Goal: Find specific page/section: Find specific page/section

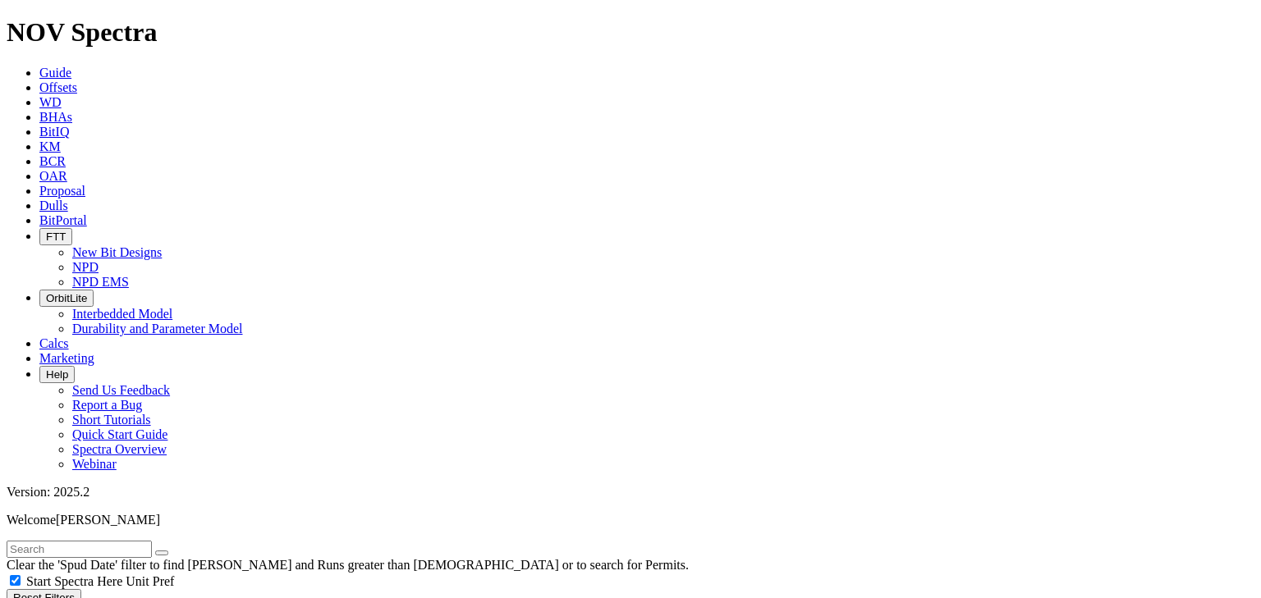
click at [66, 231] on span "FTT" at bounding box center [56, 237] width 20 height 12
click at [99, 260] on link "NPD" at bounding box center [85, 267] width 26 height 14
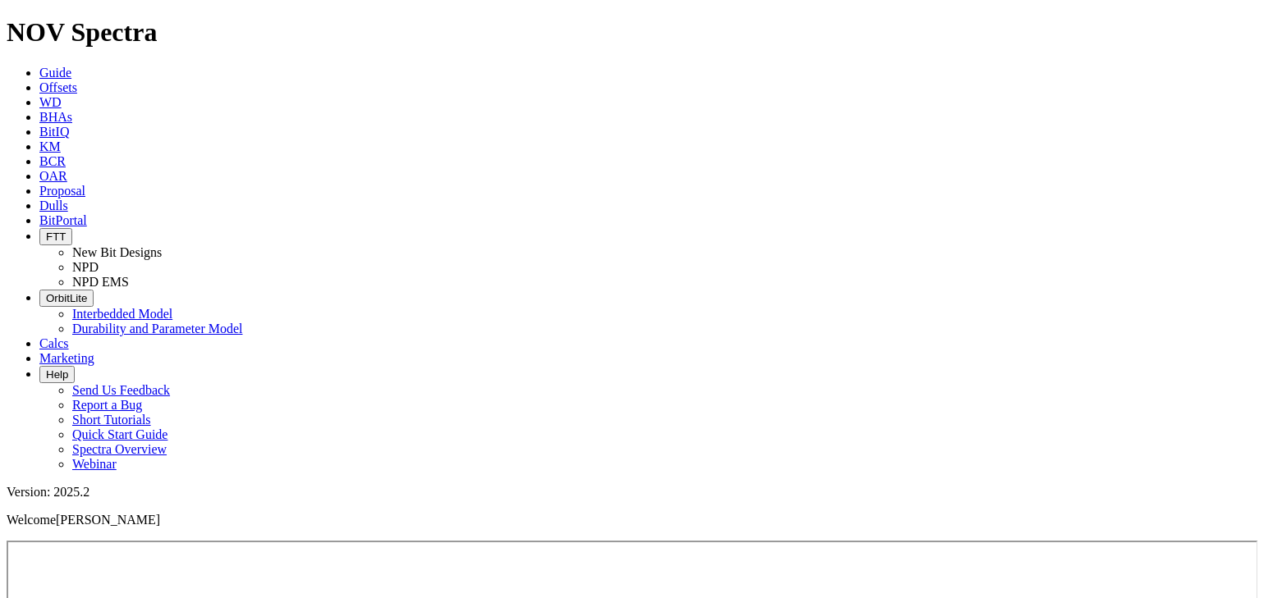
click at [66, 231] on span "FTT" at bounding box center [56, 237] width 20 height 12
click at [129, 275] on link "NPD EMS" at bounding box center [100, 282] width 57 height 14
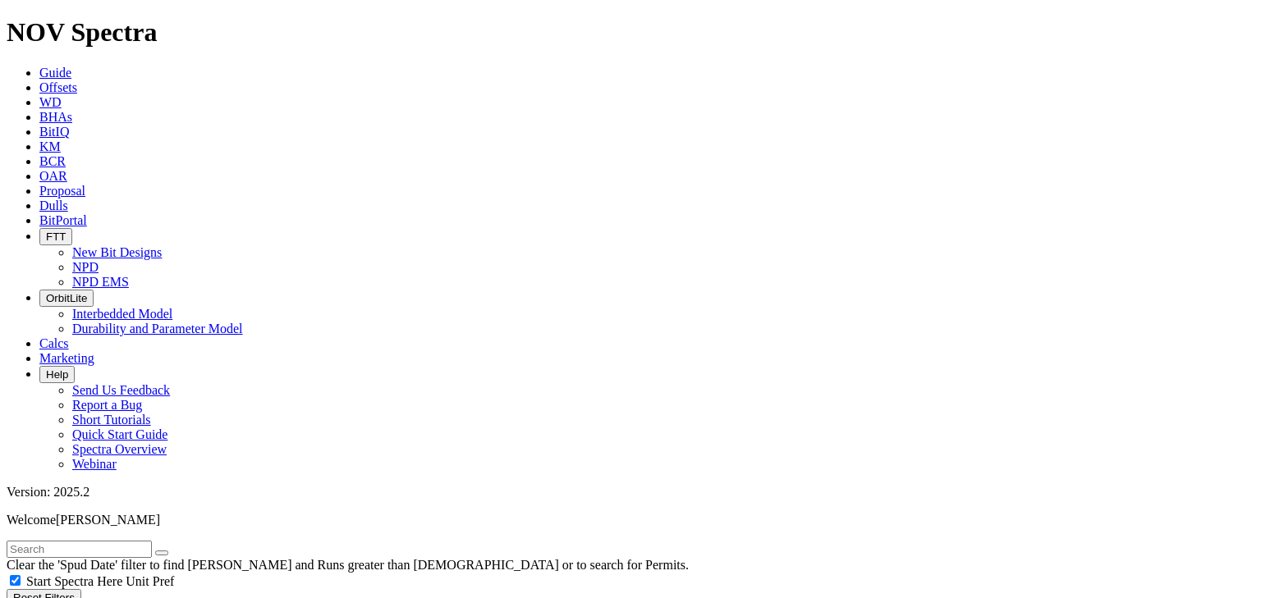
click at [72, 228] on button "FTT" at bounding box center [55, 236] width 33 height 17
click at [99, 260] on link "NPD" at bounding box center [85, 267] width 26 height 14
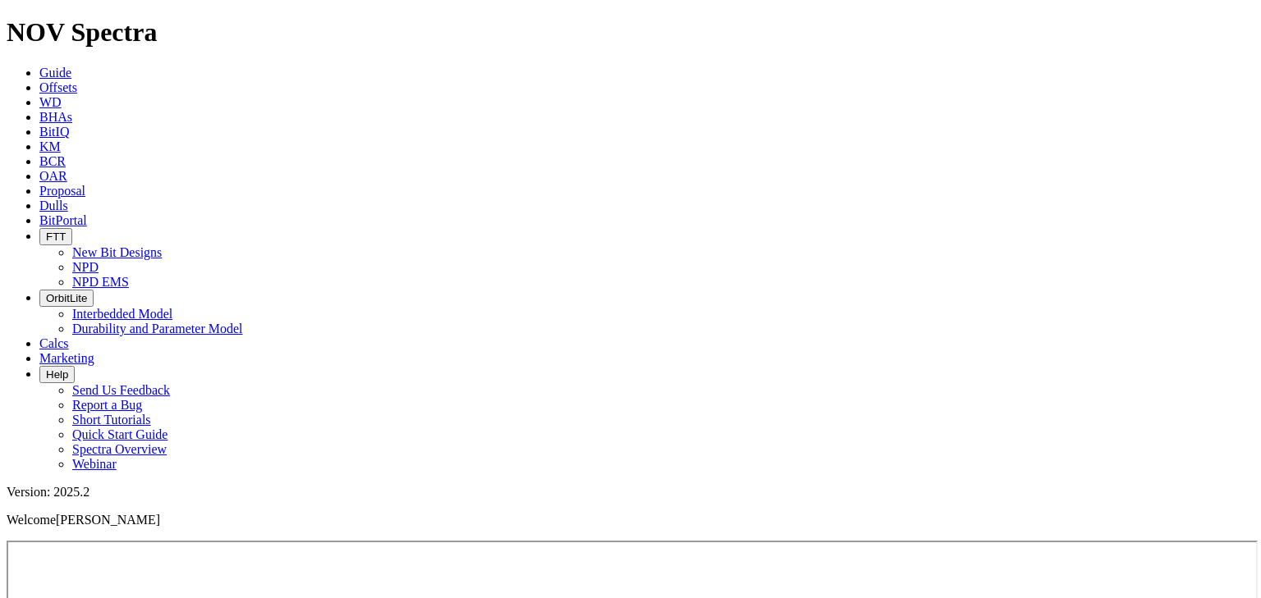
click at [66, 231] on span "FTT" at bounding box center [56, 237] width 20 height 12
click at [129, 275] on link "NPD EMS" at bounding box center [100, 282] width 57 height 14
click at [66, 231] on span "FTT" at bounding box center [56, 237] width 20 height 12
click at [99, 260] on link "NPD" at bounding box center [85, 267] width 26 height 14
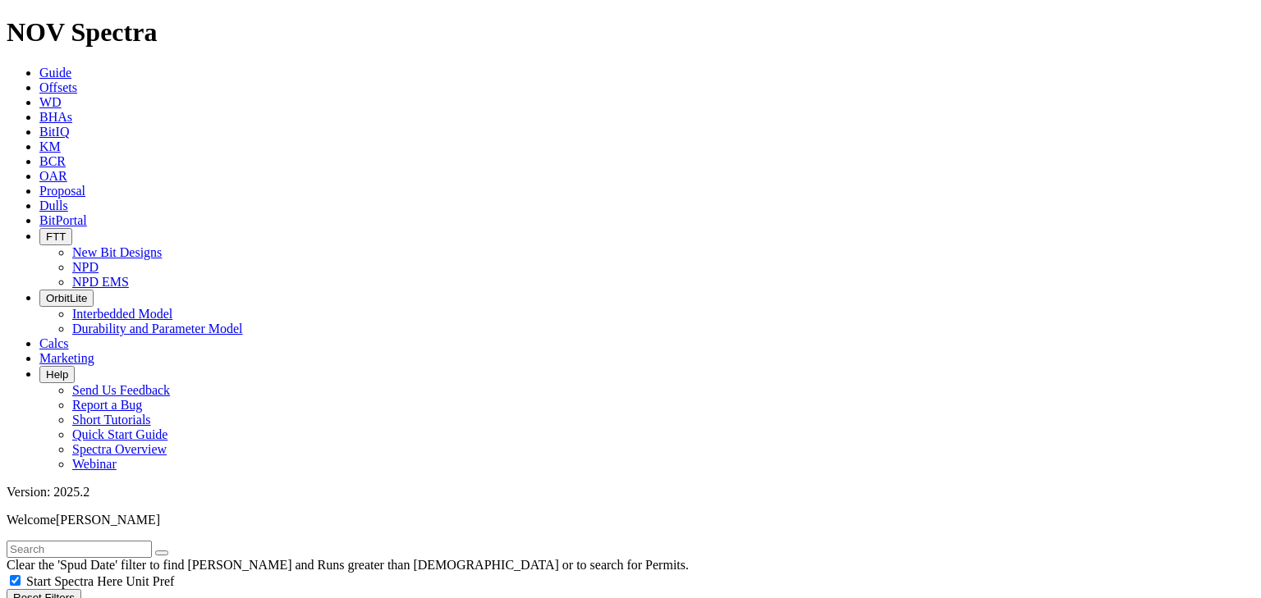
click at [66, 231] on span "FTT" at bounding box center [56, 237] width 20 height 12
click at [99, 260] on link "NPD" at bounding box center [85, 267] width 26 height 14
